Goal: Information Seeking & Learning: Learn about a topic

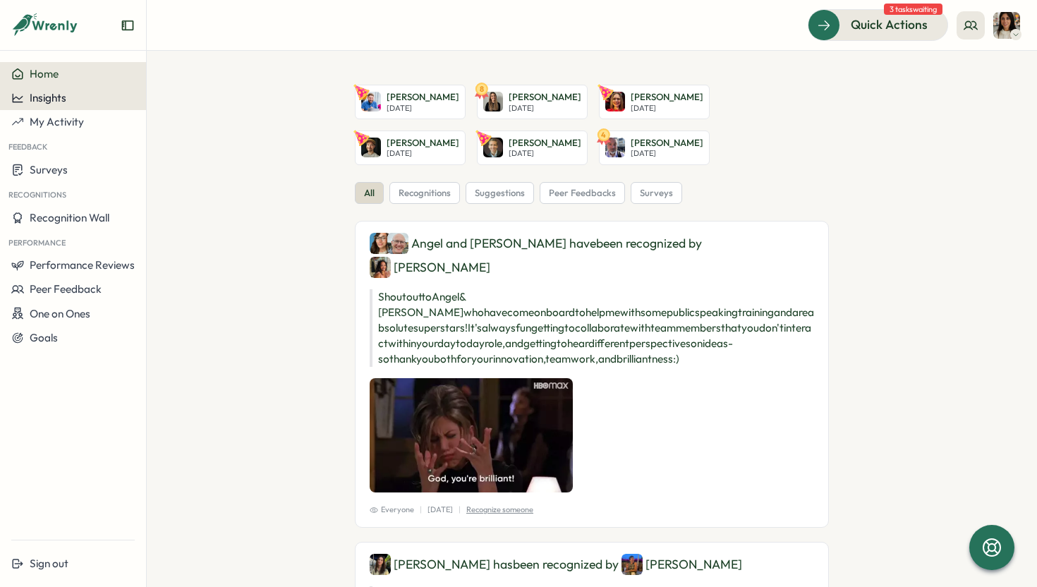
click at [61, 99] on span "Insights" at bounding box center [48, 97] width 37 height 13
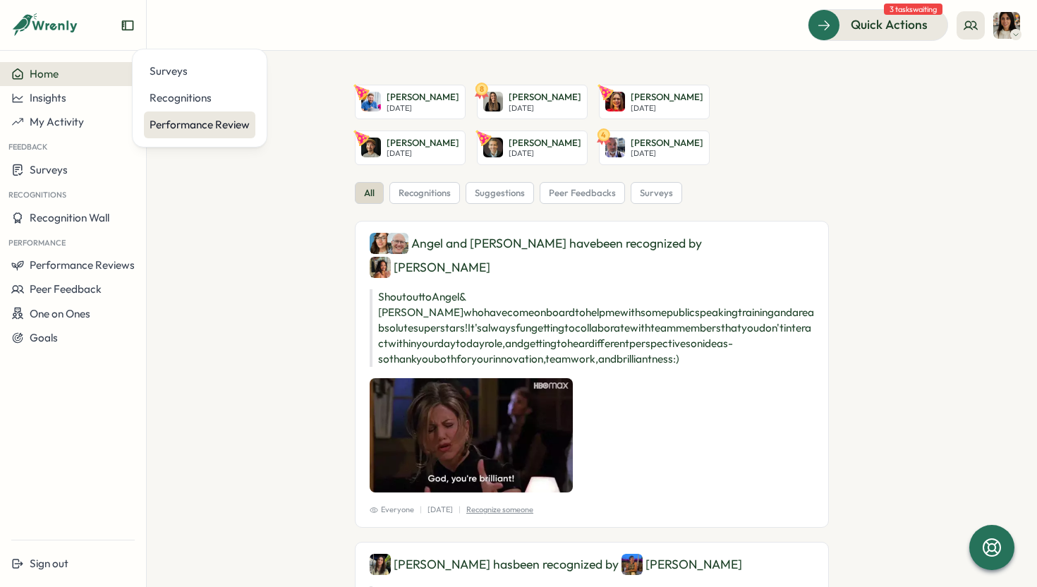
click at [208, 119] on div "Performance Review" at bounding box center [200, 125] width 100 height 16
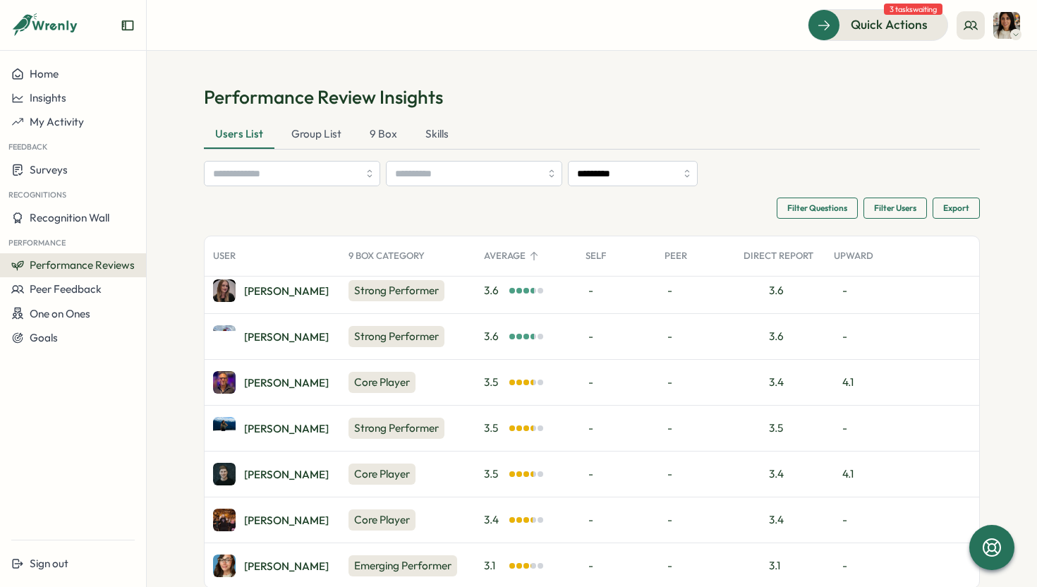
scroll to position [147, 0]
click at [263, 384] on div "[PERSON_NAME]" at bounding box center [286, 382] width 85 height 11
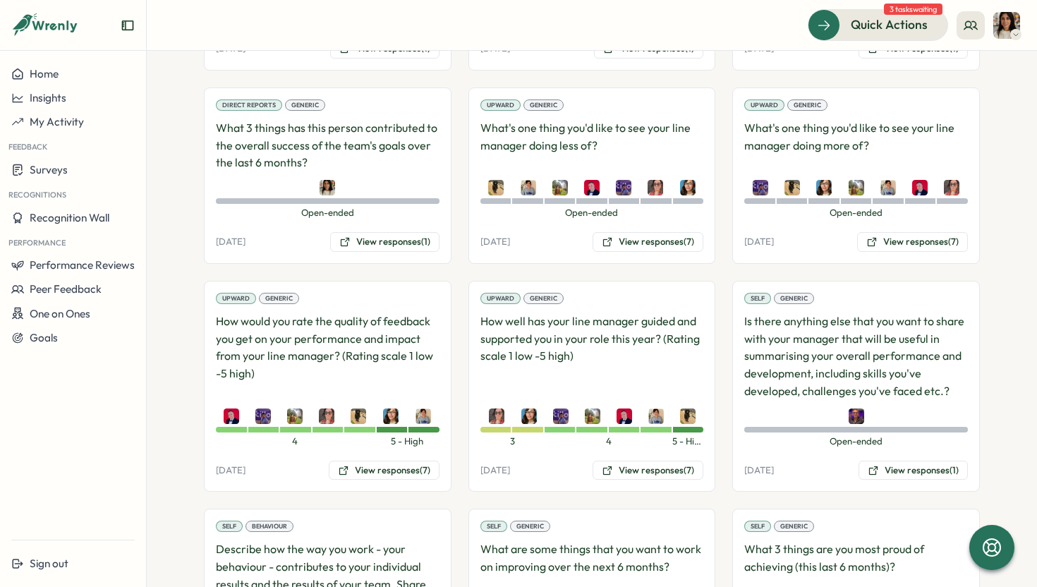
scroll to position [1528, 0]
